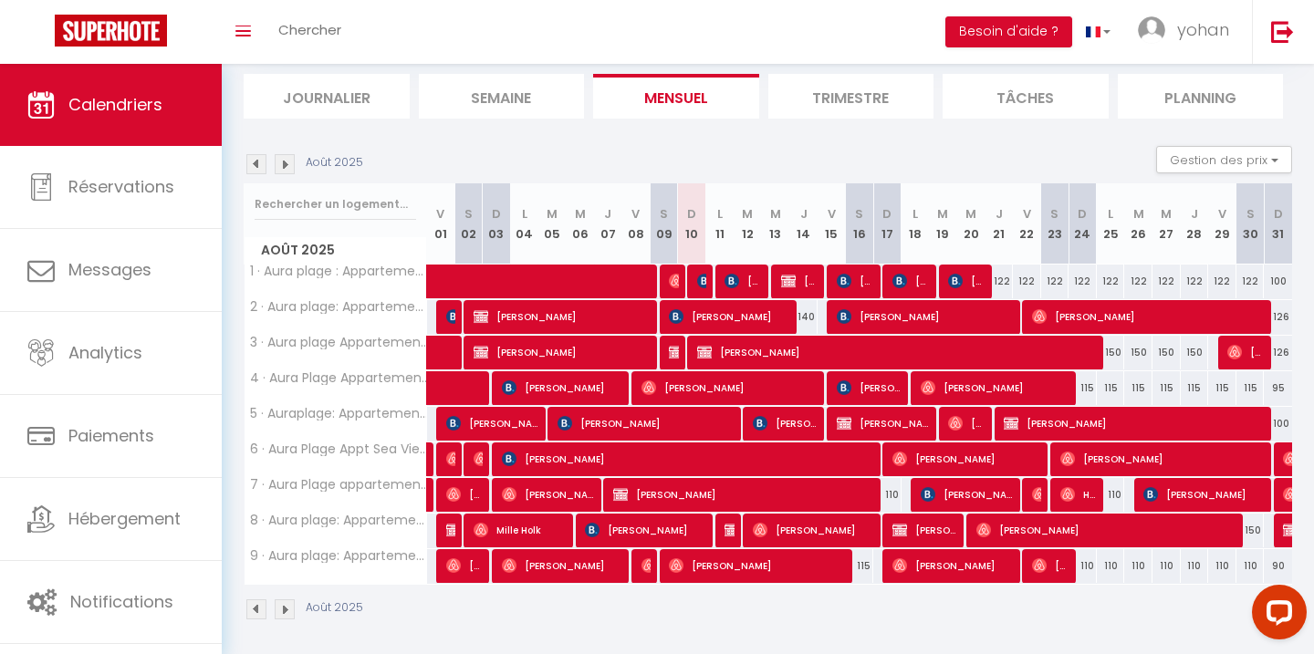
scroll to position [199, 0]
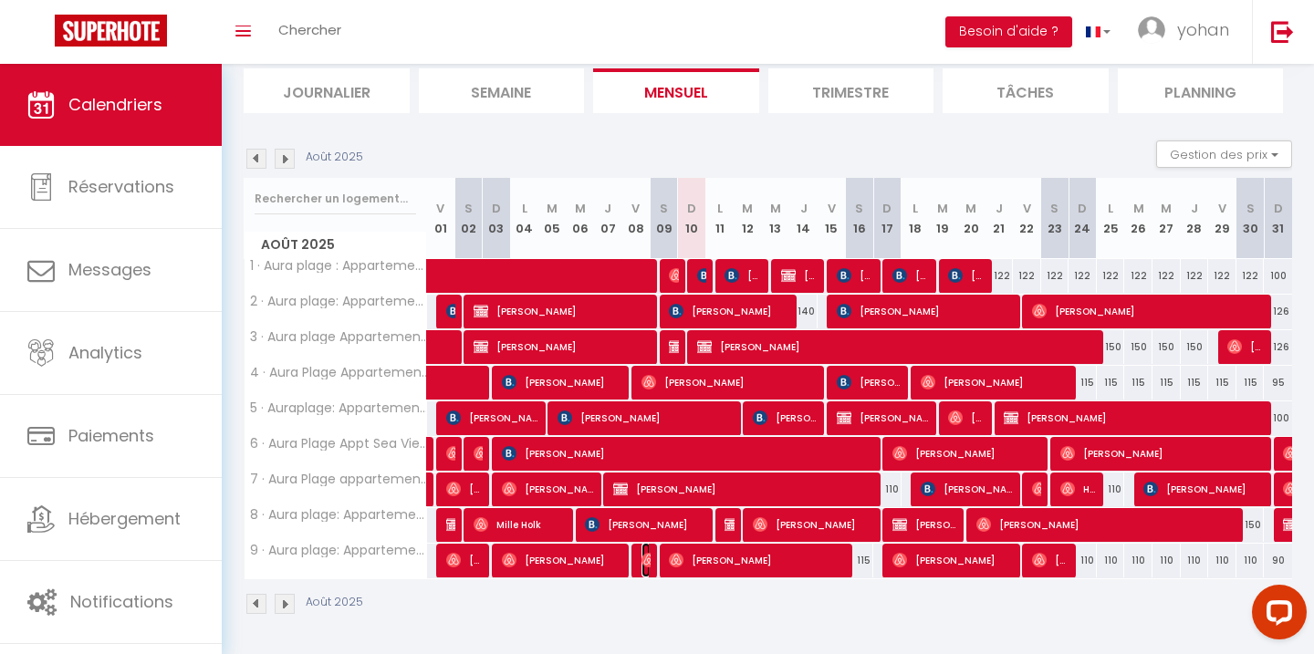
click at [642, 558] on img at bounding box center [649, 560] width 15 height 15
select select "OK"
select select "0"
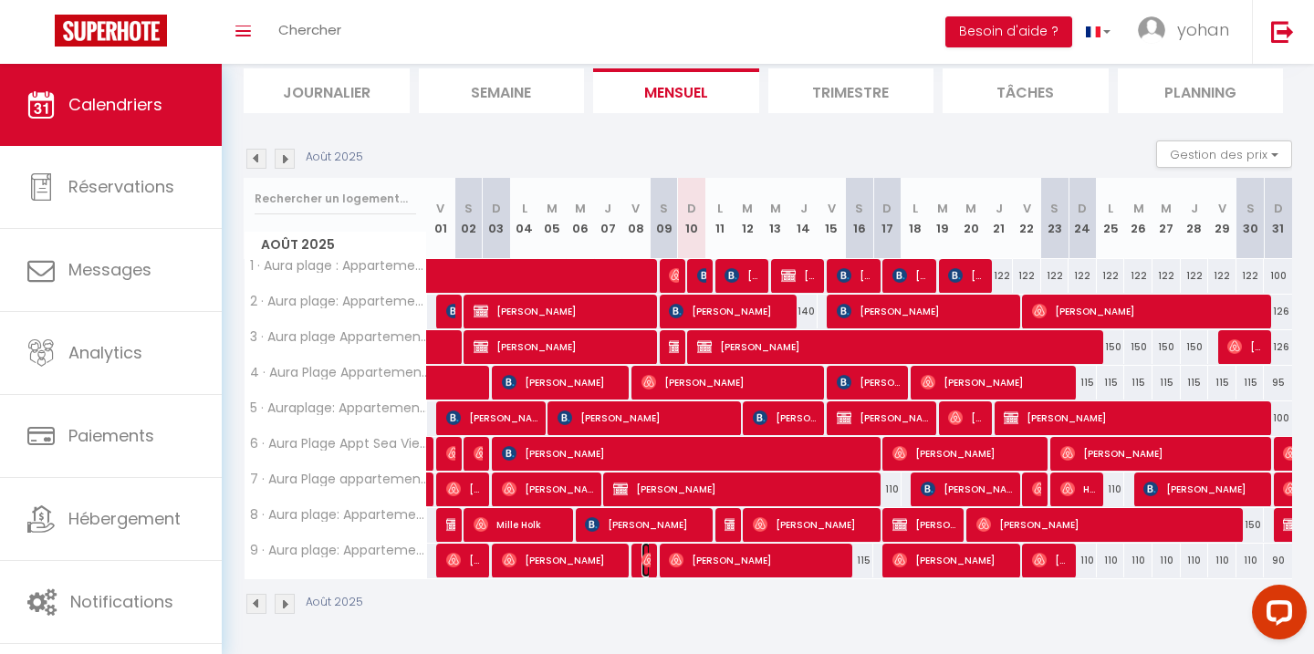
select select "1"
select select
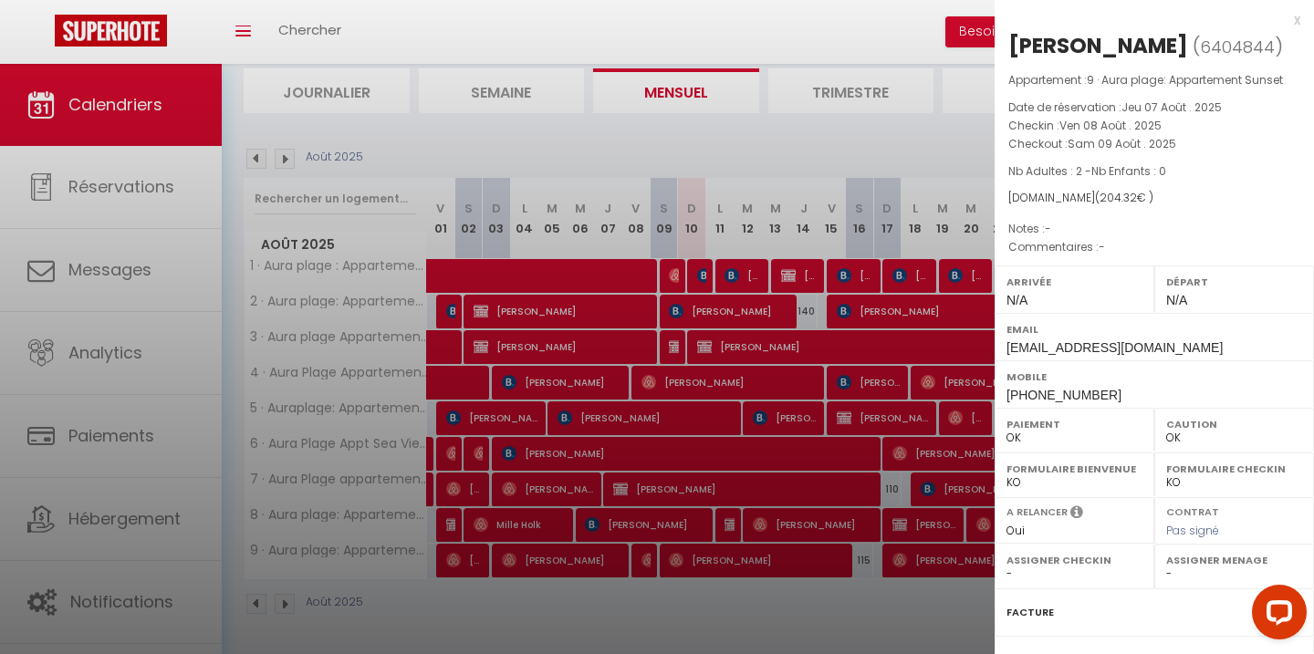
click at [558, 553] on div at bounding box center [657, 327] width 1314 height 654
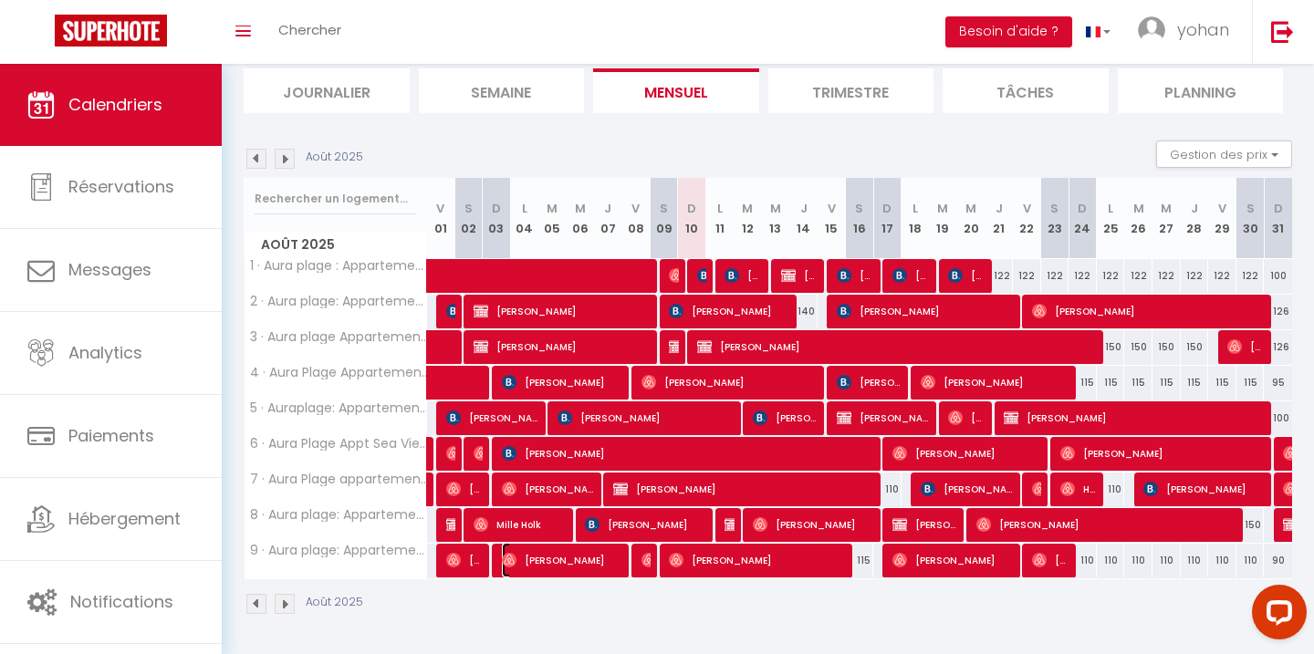
click at [559, 566] on span "[PERSON_NAME]" at bounding box center [563, 560] width 122 height 35
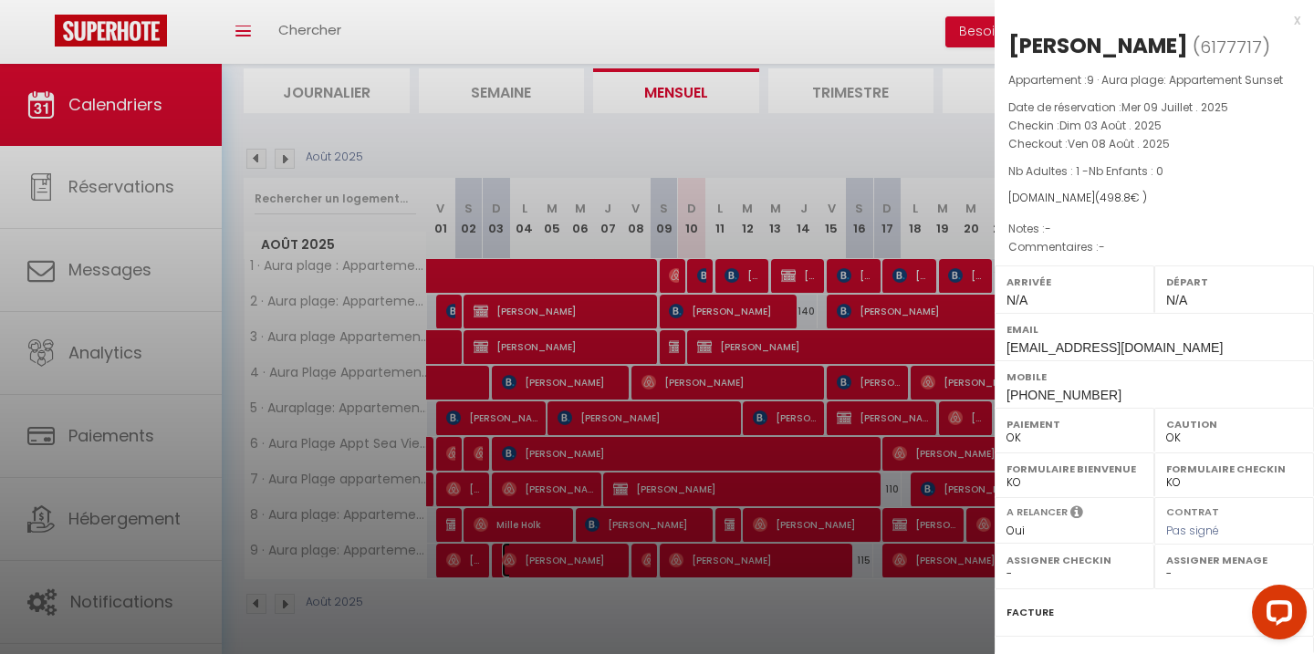
scroll to position [196, 0]
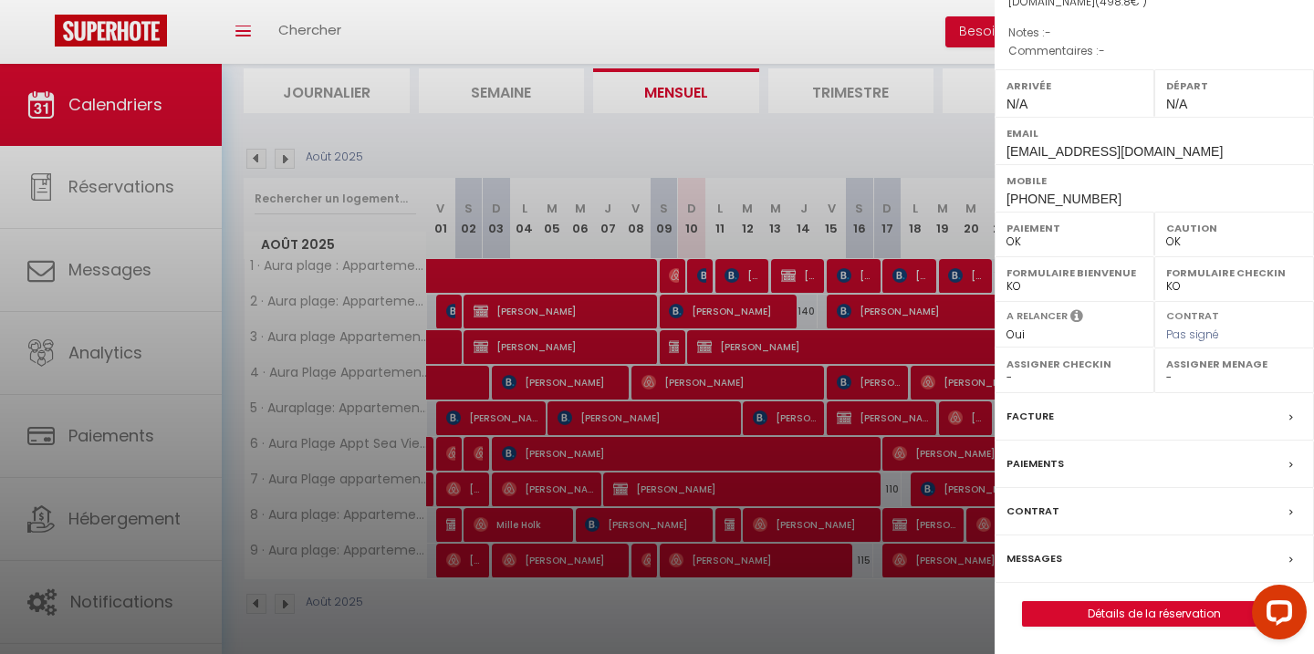
click at [1029, 562] on label "Messages" at bounding box center [1035, 558] width 56 height 19
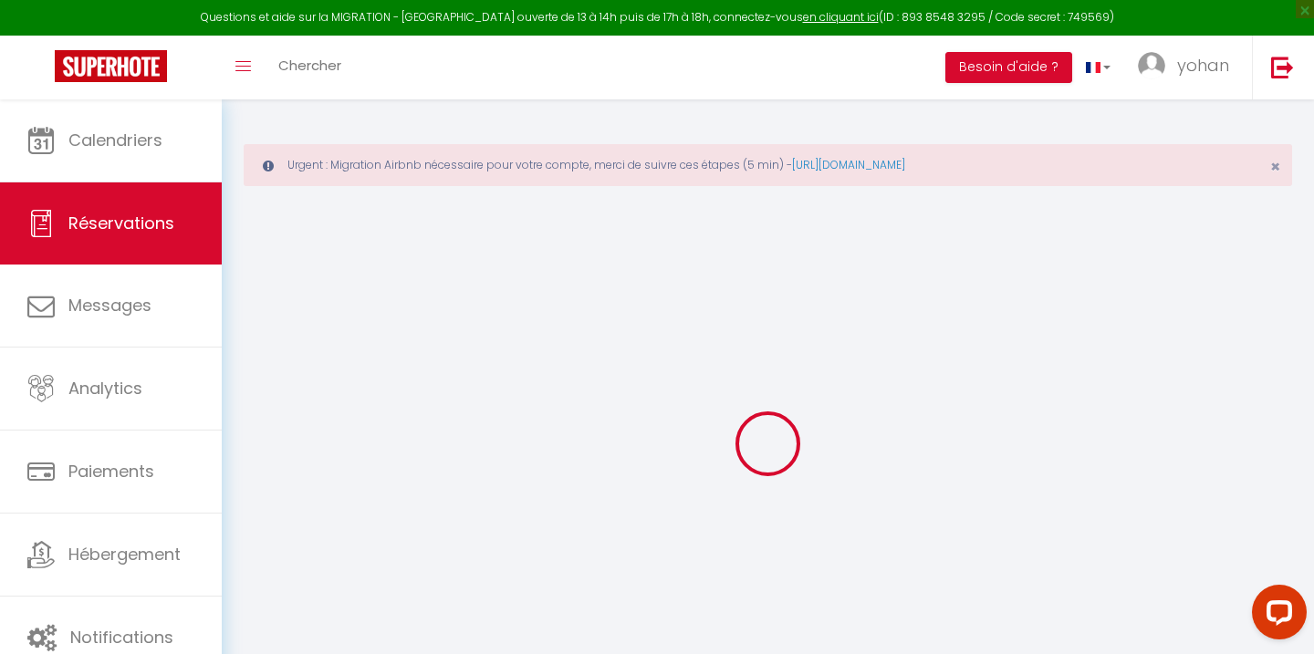
select select
checkbox input "false"
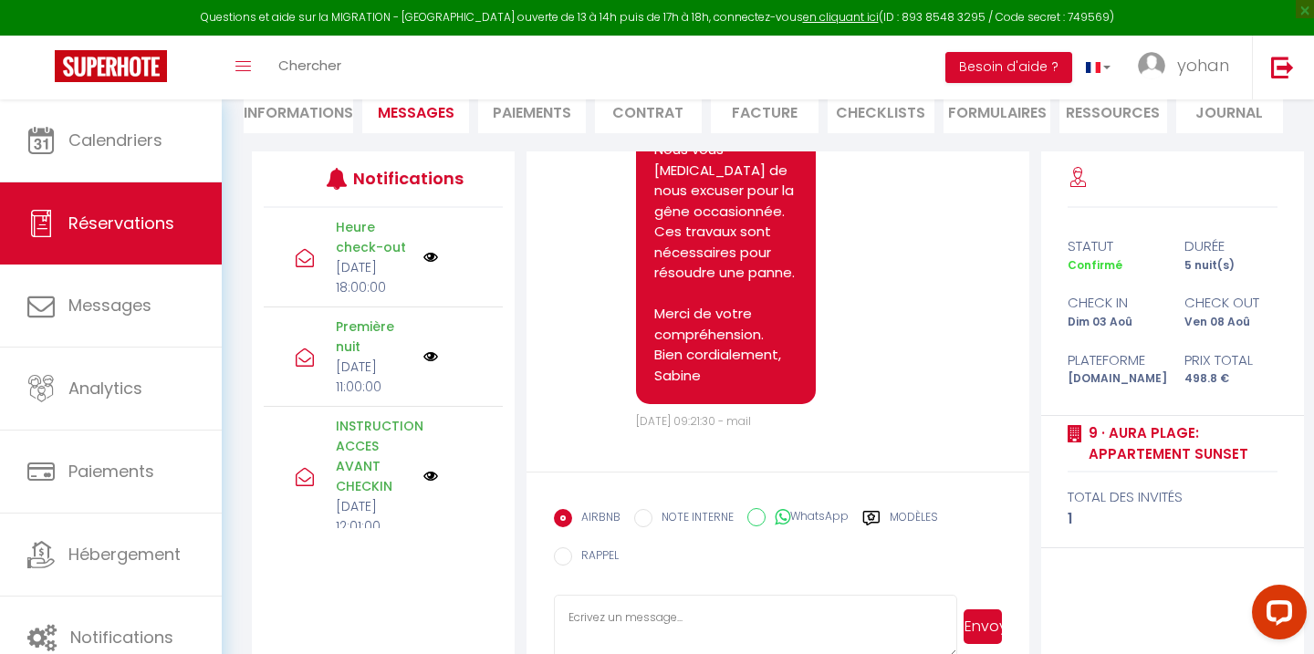
scroll to position [304, 0]
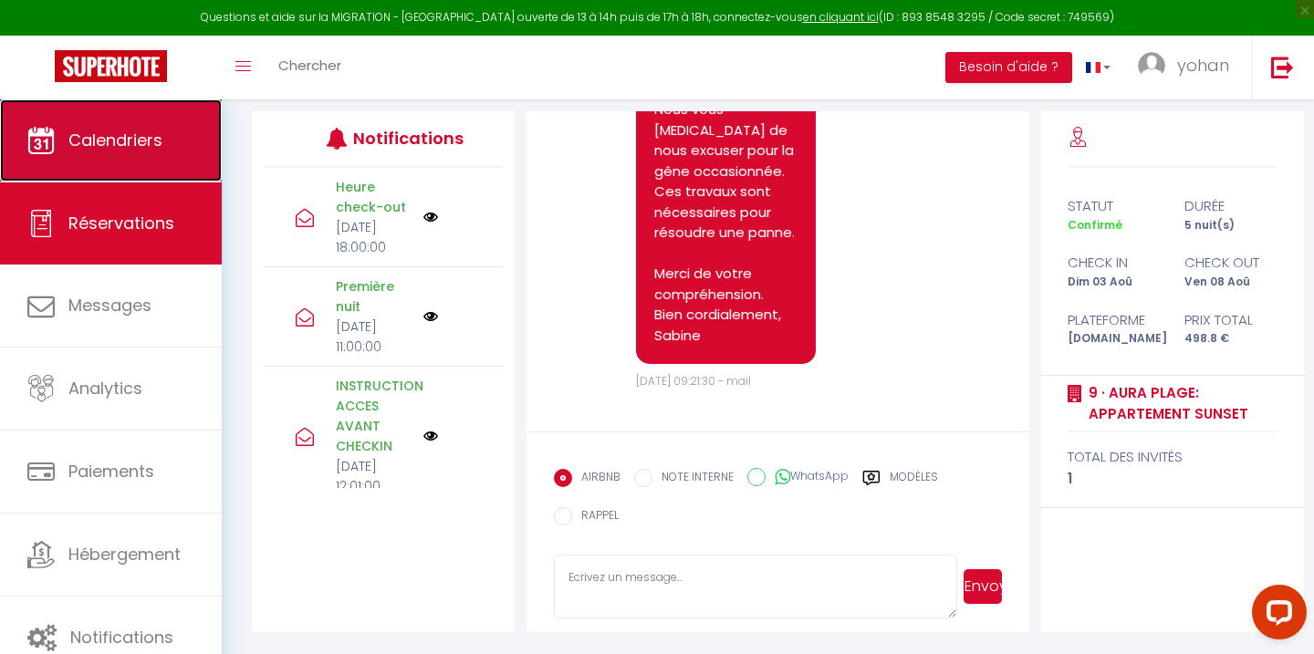
click at [55, 126] on link "Calendriers" at bounding box center [111, 140] width 222 height 82
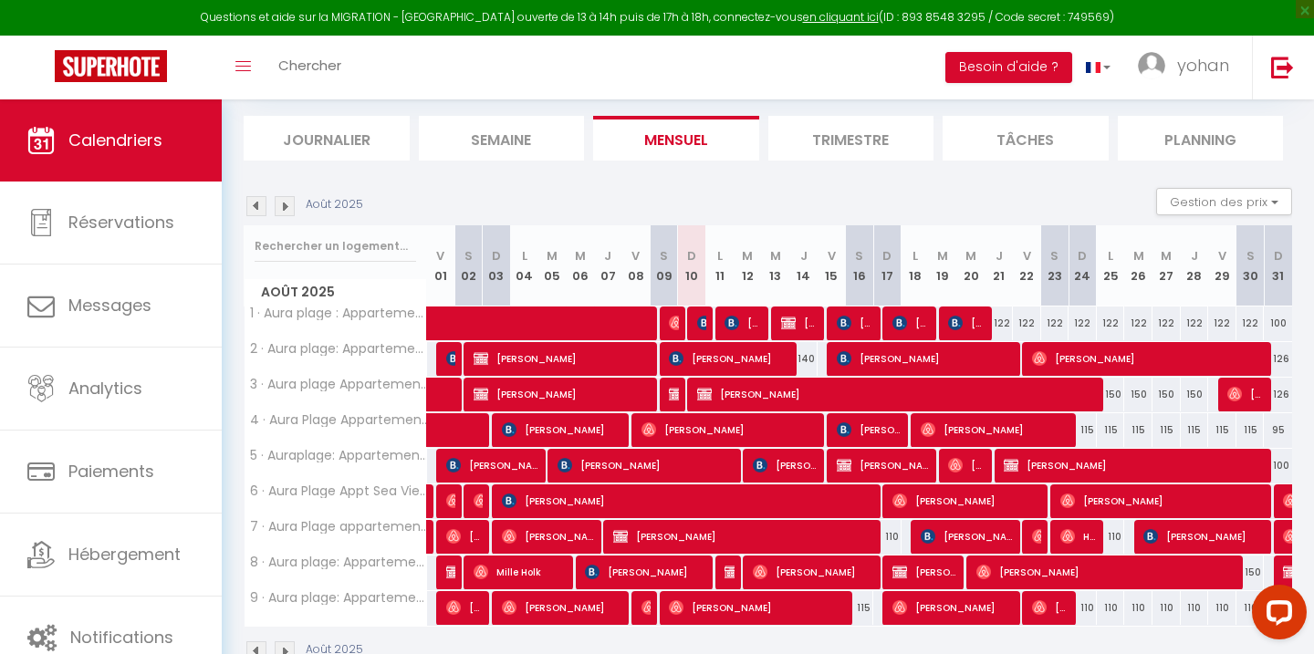
scroll to position [195, 0]
